Goal: Task Accomplishment & Management: Manage account settings

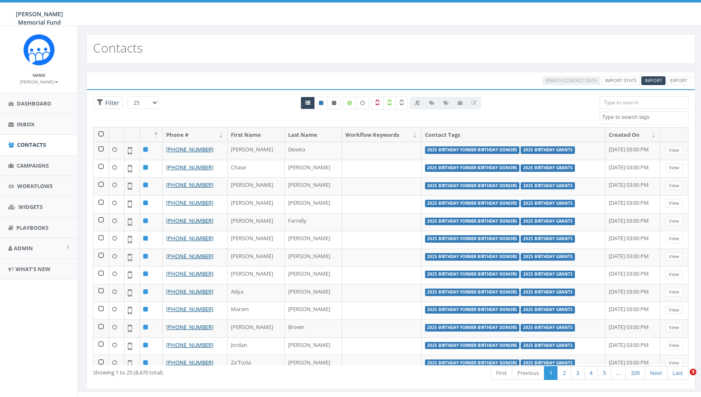
select select
click at [26, 165] on span "Campaigns" at bounding box center [33, 166] width 32 height 8
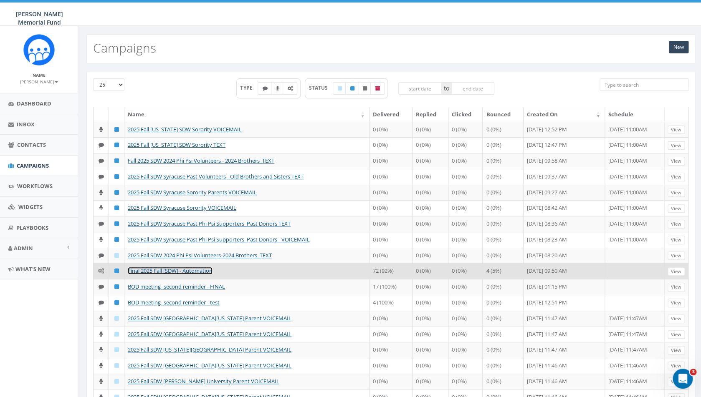
click at [204, 275] on link "Final 2025 Fall [SDW] - Automation" at bounding box center [170, 271] width 85 height 8
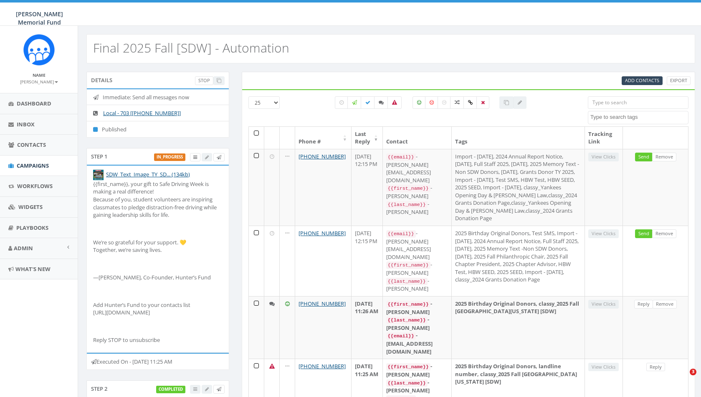
select select
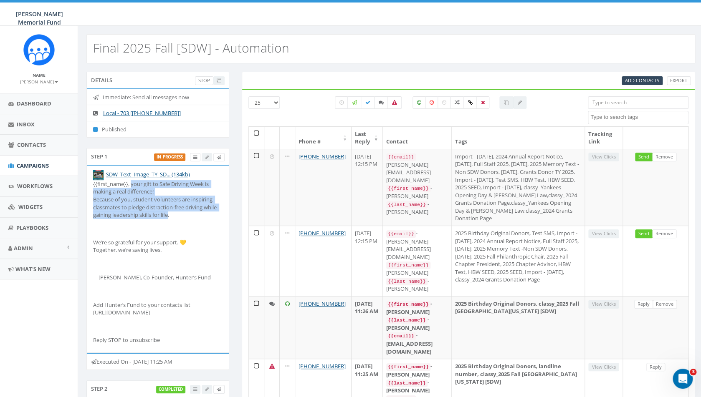
drag, startPoint x: 172, startPoint y: 223, endPoint x: 131, endPoint y: 187, distance: 54.1
click at [131, 187] on p "{{first_name}}, your gift to Safe Driving Week is making a real difference! Bec…" at bounding box center [157, 199] width 129 height 39
click at [132, 190] on p "{{first_name}}, your gift to Safe Driving Week is making a real difference! Bec…" at bounding box center [157, 199] width 129 height 39
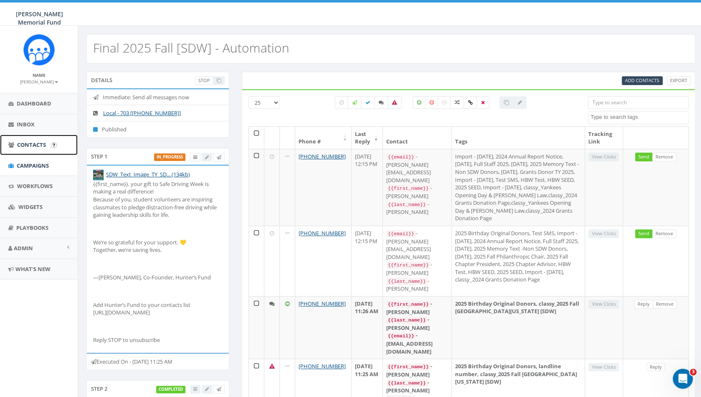
click at [39, 145] on span "Contacts" at bounding box center [31, 145] width 29 height 8
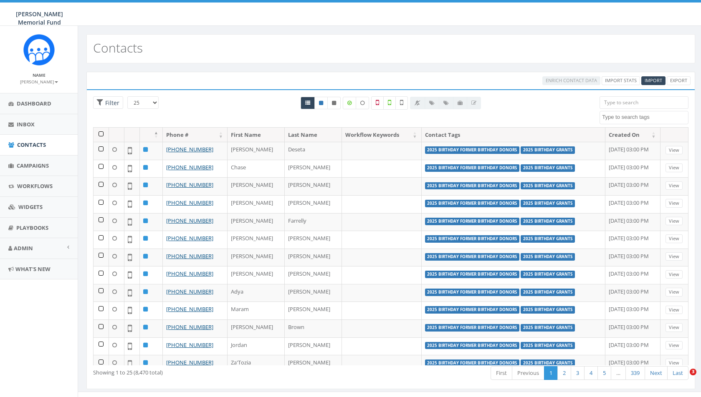
select select
click at [633, 104] on input "search" at bounding box center [644, 102] width 89 height 13
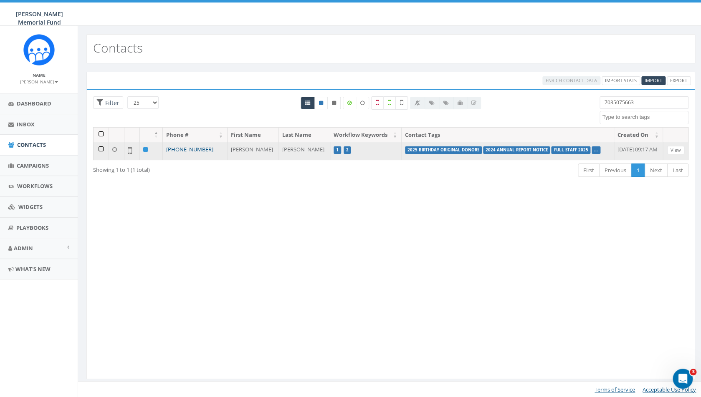
type input "7035075663"
click at [189, 149] on link "+1 703-507-5663" at bounding box center [189, 150] width 47 height 8
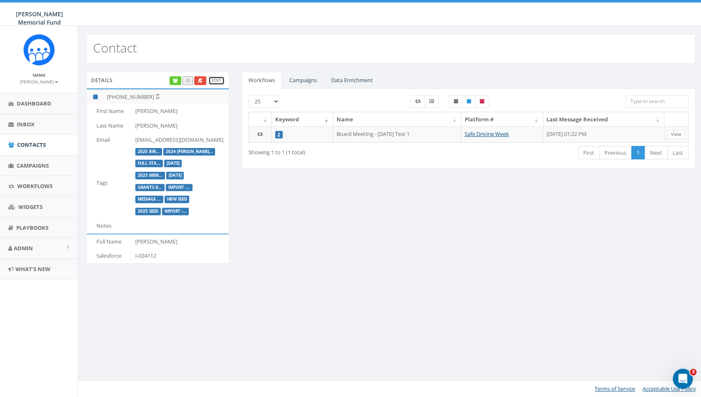
click at [217, 78] on link "Edit" at bounding box center [216, 80] width 16 height 9
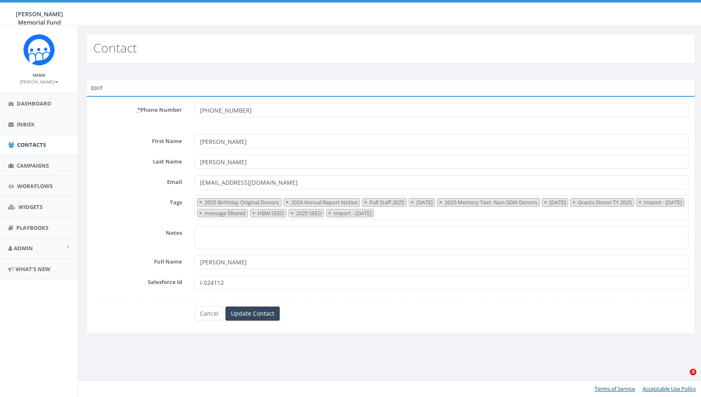
select select "2025 Birthday Original Donors"
click at [38, 168] on span "Campaigns" at bounding box center [33, 166] width 32 height 8
select select "2025 Birthday Original Donors"
click at [207, 315] on link "Cancel" at bounding box center [210, 314] width 30 height 14
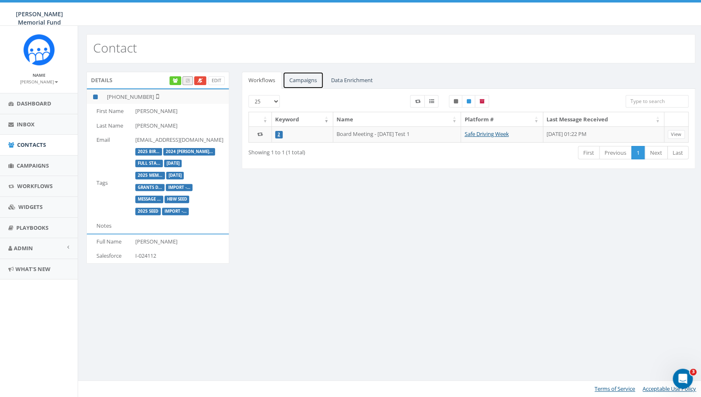
click at [306, 81] on link "Campaigns" at bounding box center [303, 80] width 41 height 17
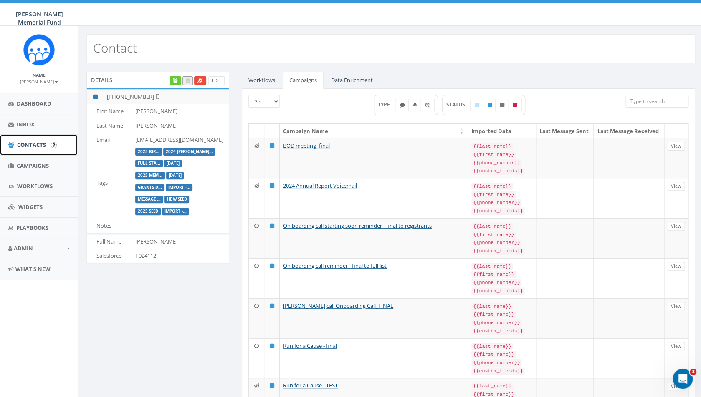
click at [35, 145] on span "Contacts" at bounding box center [31, 145] width 29 height 8
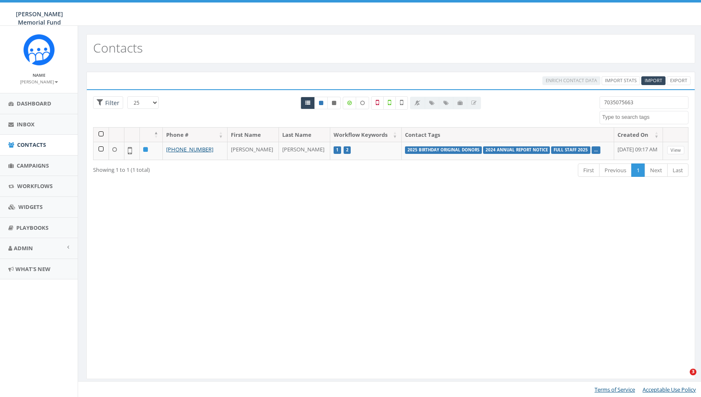
select select
drag, startPoint x: 636, startPoint y: 105, endPoint x: 571, endPoint y: 105, distance: 64.7
click at [600, 105] on input "7035075663" at bounding box center [644, 102] width 89 height 13
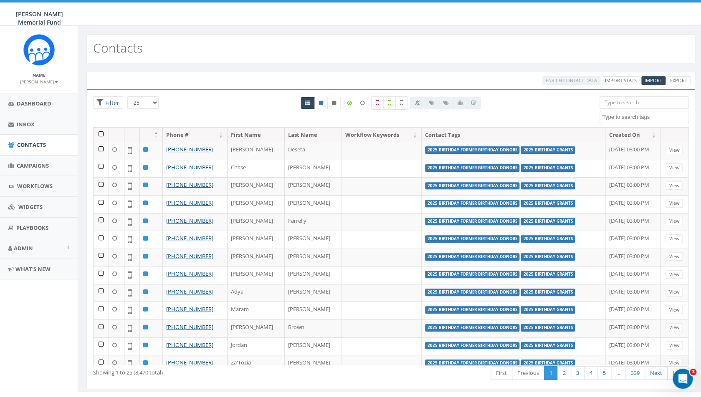
click at [613, 118] on textarea "Search" at bounding box center [645, 118] width 86 height 8
type textarea "full st"
select select "Full Staff 2025"
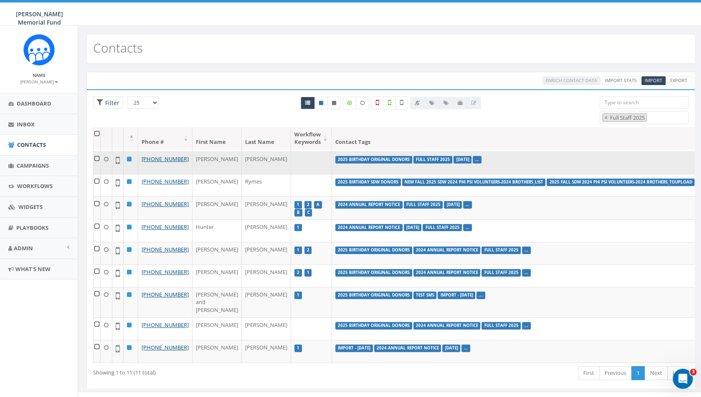
scroll to position [121, 0]
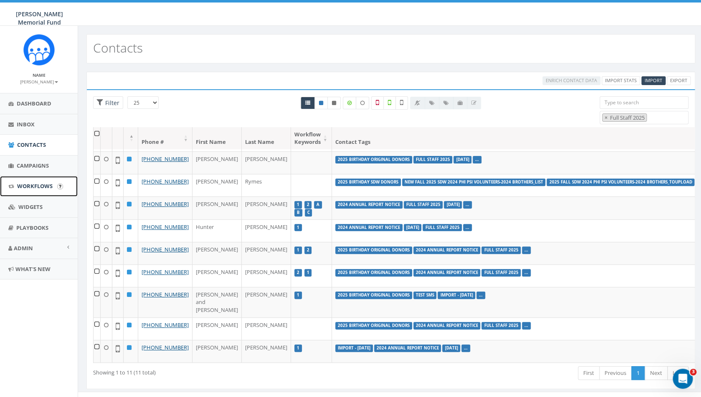
click at [30, 182] on link "Workflows" at bounding box center [39, 186] width 78 height 20
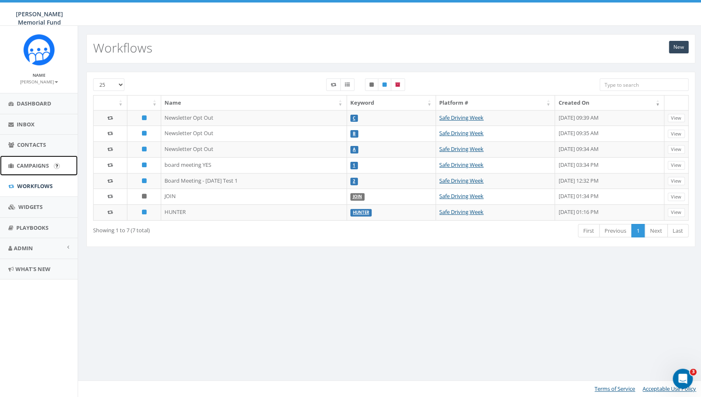
click at [34, 166] on span "Campaigns" at bounding box center [33, 166] width 32 height 8
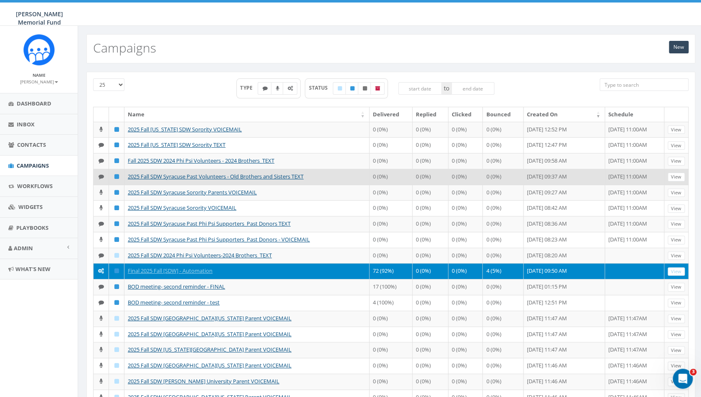
scroll to position [1, 0]
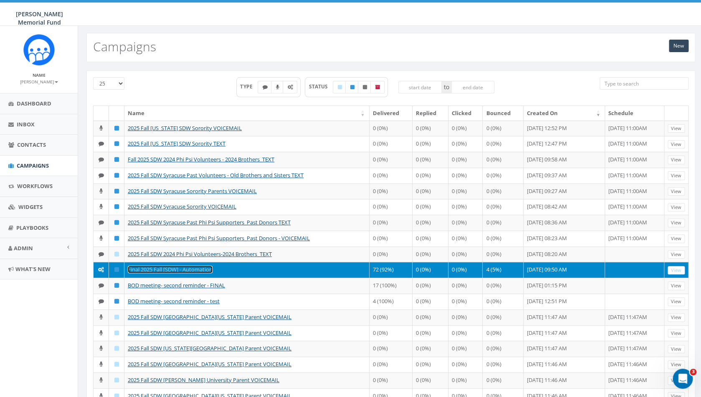
click at [180, 273] on link "Final 2025 Fall [SDW] - Automation" at bounding box center [170, 270] width 85 height 8
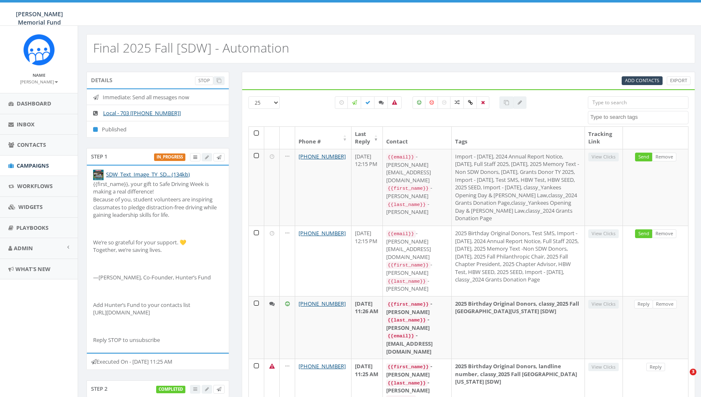
select select
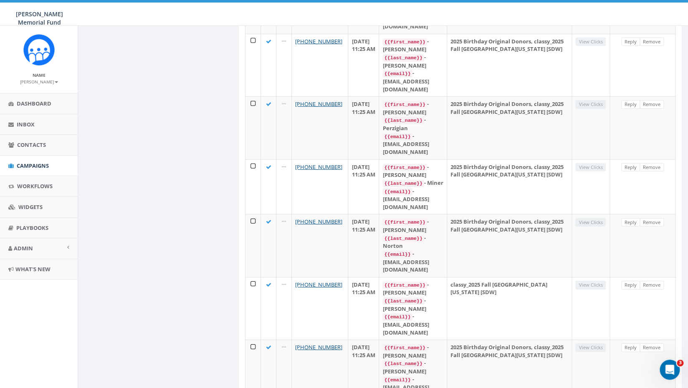
scroll to position [931, 0]
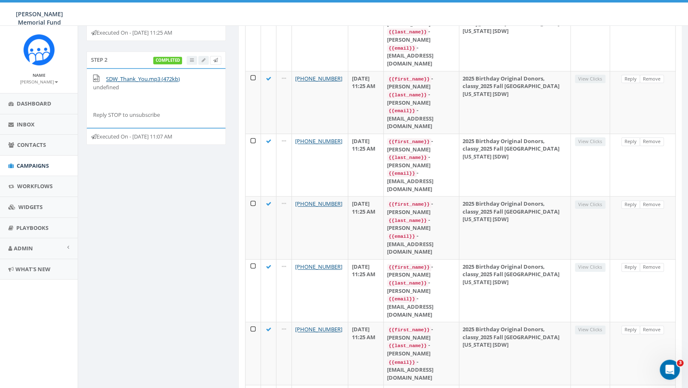
scroll to position [342, 0]
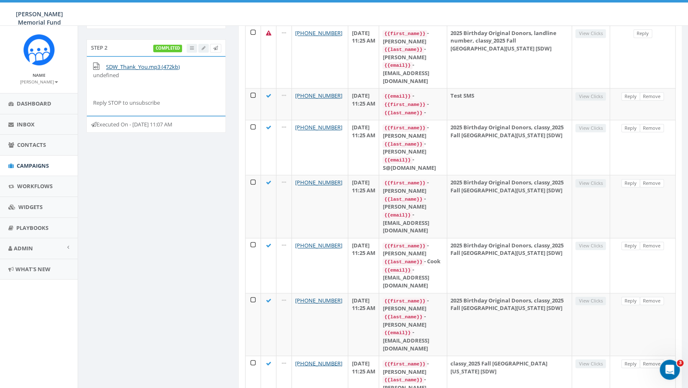
scroll to position [931, 0]
